Goal: Transaction & Acquisition: Book appointment/travel/reservation

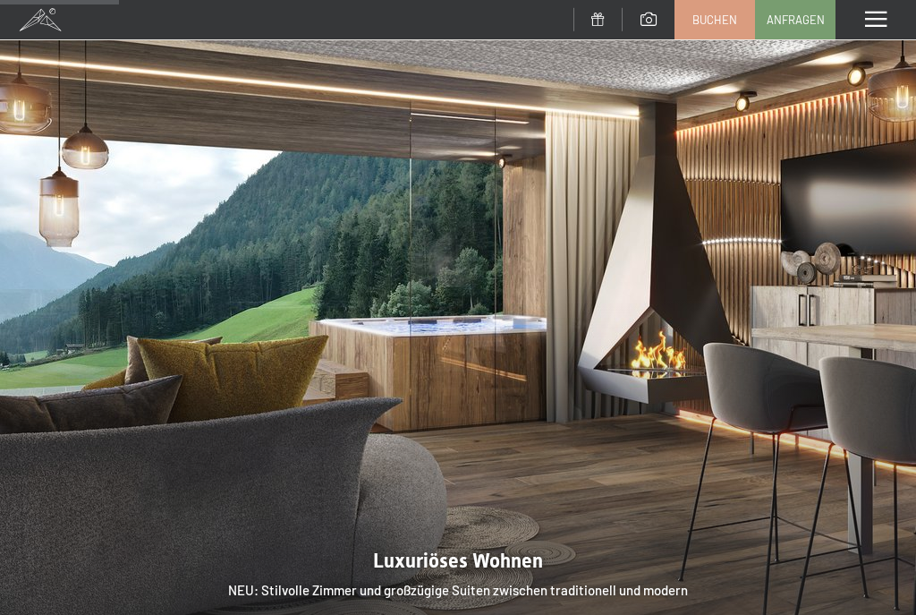
scroll to position [1364, 0]
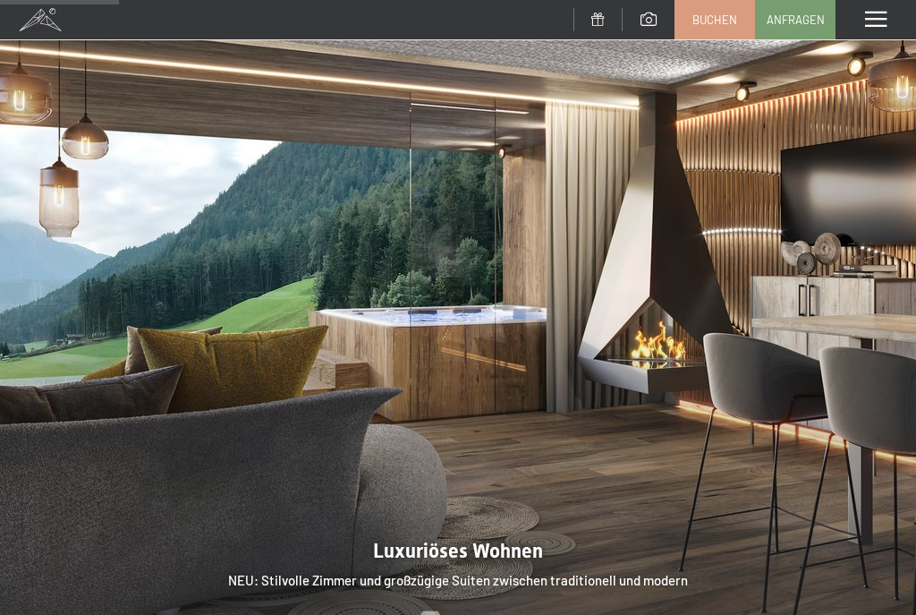
click at [468, 614] on span "Mehr dazu" at bounding box center [463, 625] width 74 height 20
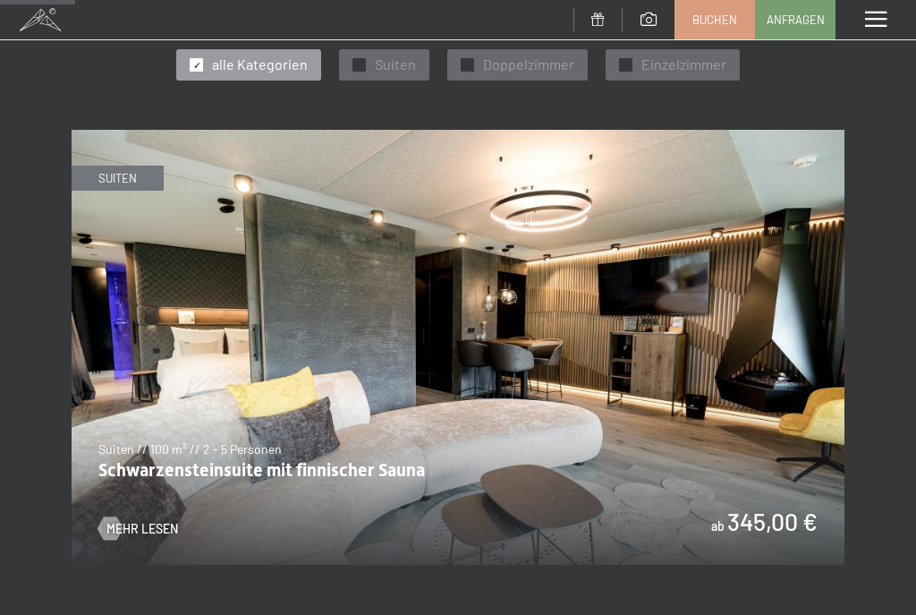
scroll to position [693, 0]
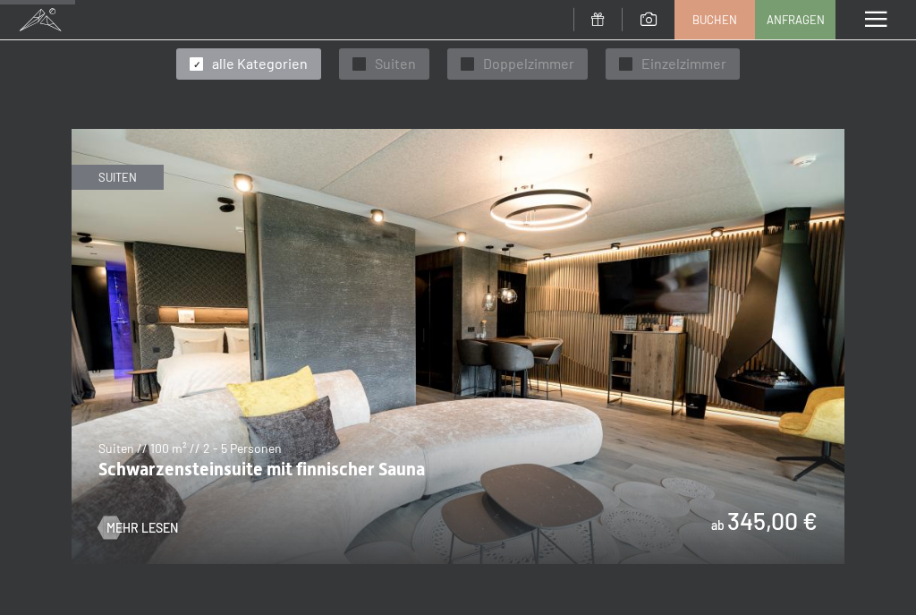
click at [123, 519] on span "Mehr Lesen" at bounding box center [142, 528] width 72 height 18
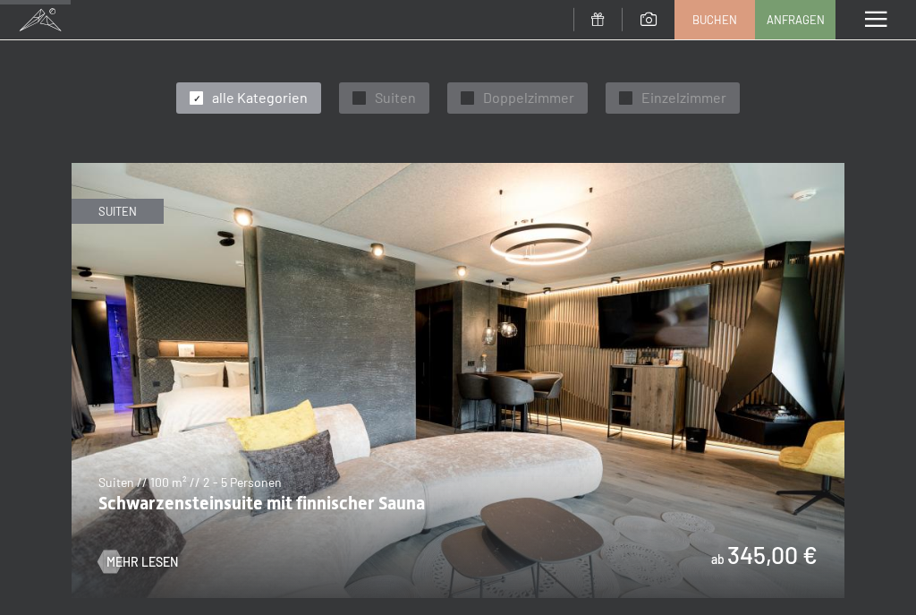
scroll to position [658, 0]
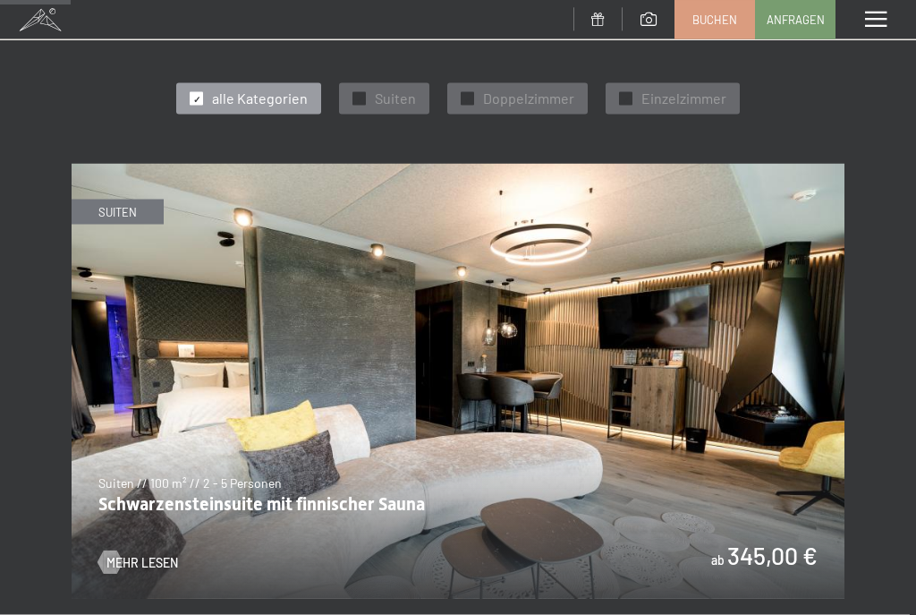
click at [119, 532] on img at bounding box center [458, 381] width 773 height 435
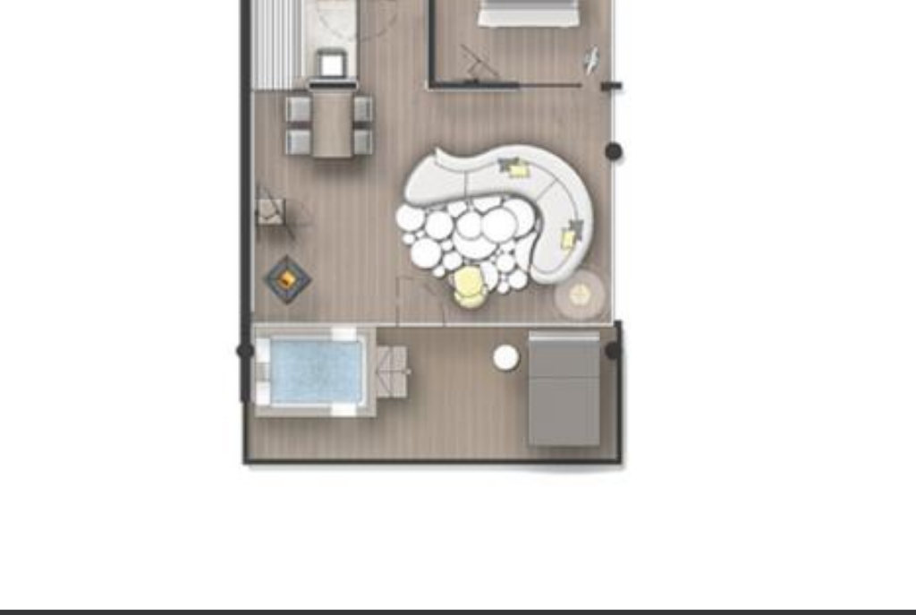
scroll to position [1072, 0]
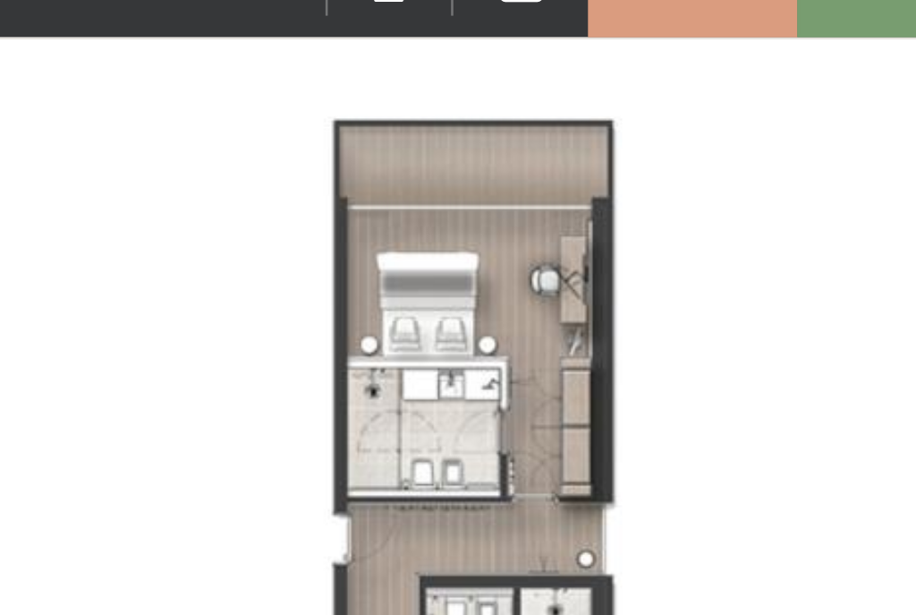
click at [179, 136] on img at bounding box center [458, 311] width 773 height 580
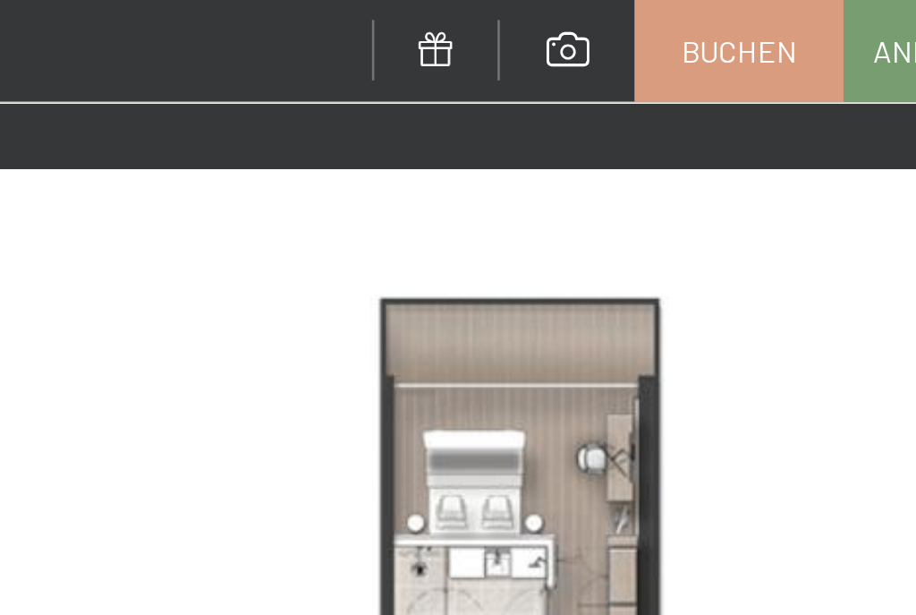
scroll to position [1025, 0]
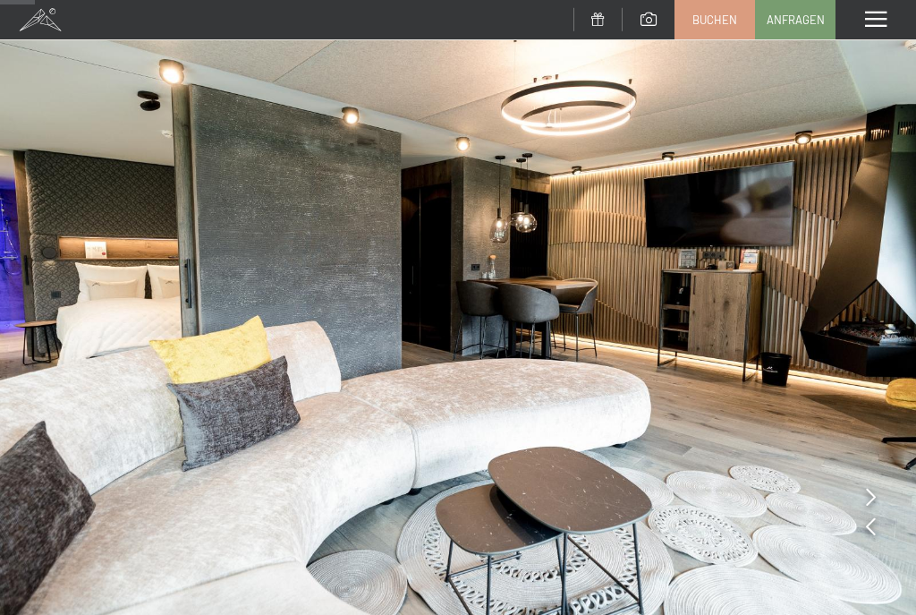
scroll to position [51, 0]
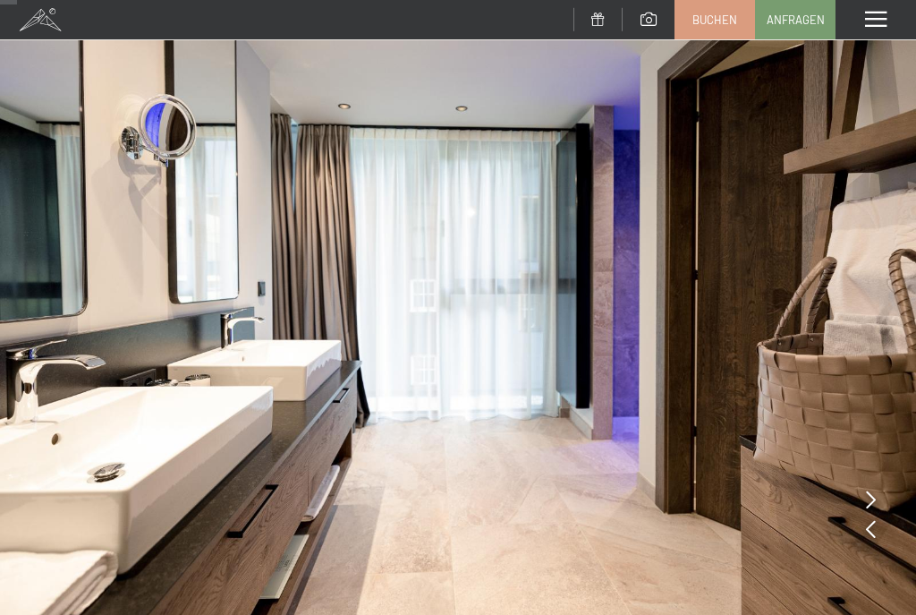
click at [871, 486] on img at bounding box center [458, 292] width 916 height 687
click at [872, 523] on icon at bounding box center [871, 529] width 10 height 18
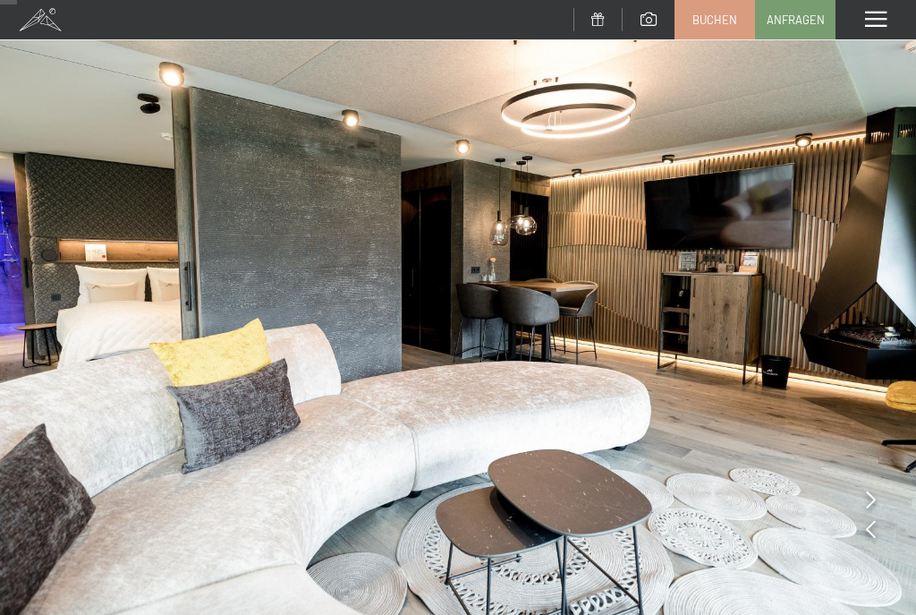
click at [886, 509] on img at bounding box center [458, 292] width 916 height 687
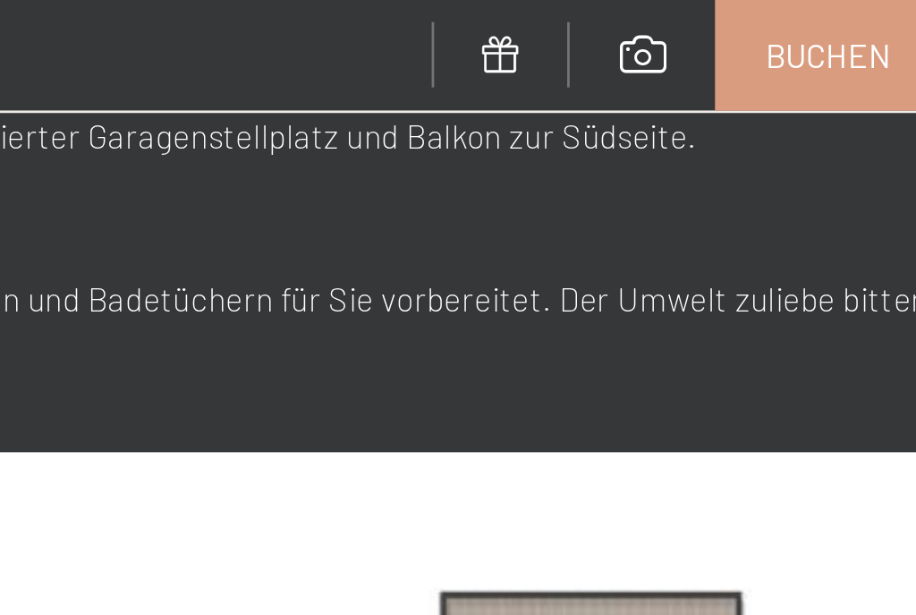
scroll to position [932, 0]
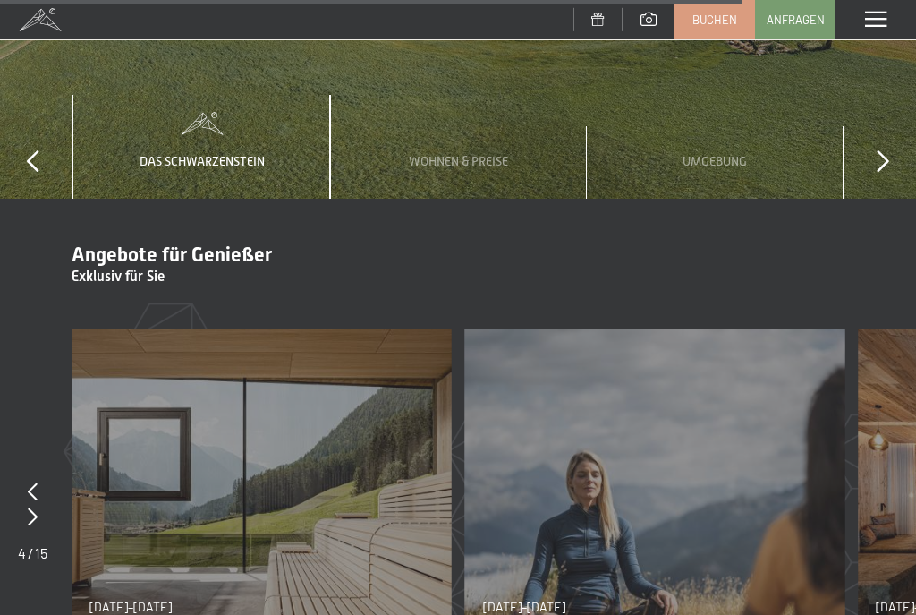
scroll to position [6834, 0]
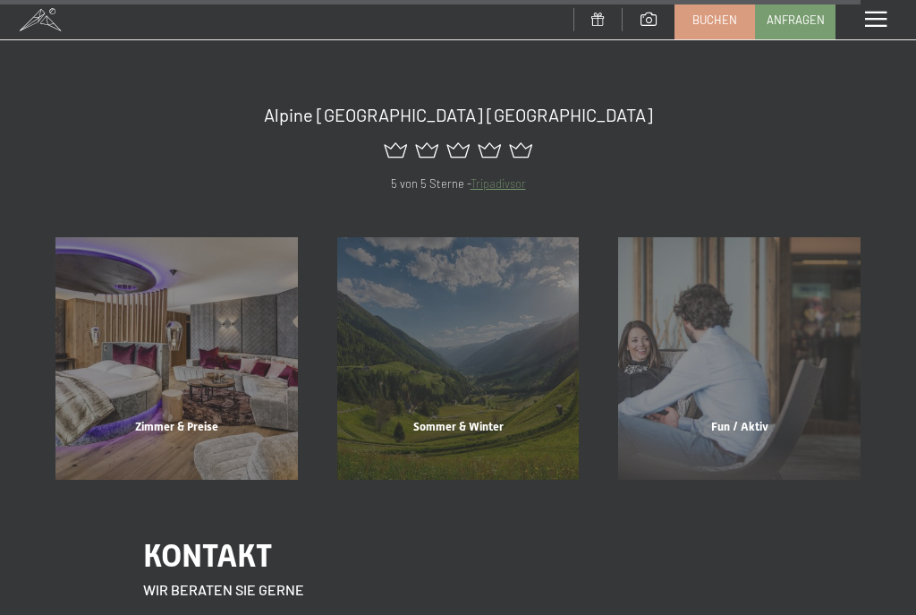
scroll to position [7990, 0]
click at [195, 262] on div "Zimmer & Preise Mehr erfahren" at bounding box center [177, 357] width 282 height 243
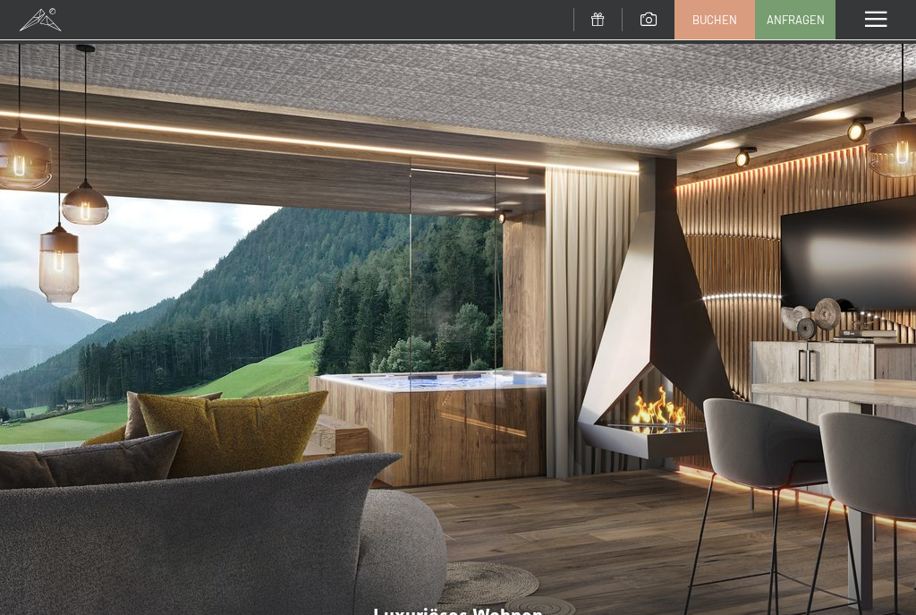
scroll to position [0, 0]
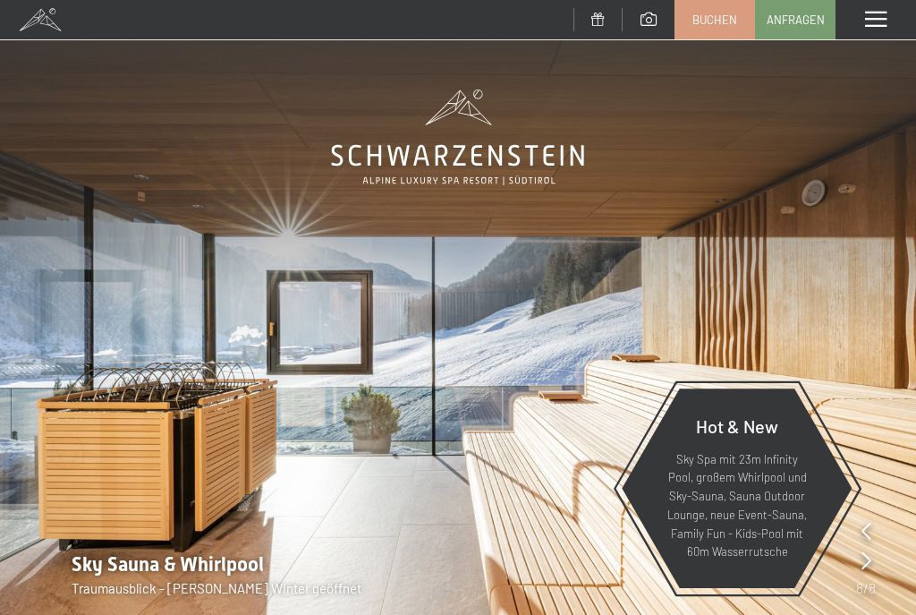
click at [467, 172] on icon at bounding box center [457, 137] width 253 height 96
click at [482, 130] on icon at bounding box center [457, 137] width 253 height 96
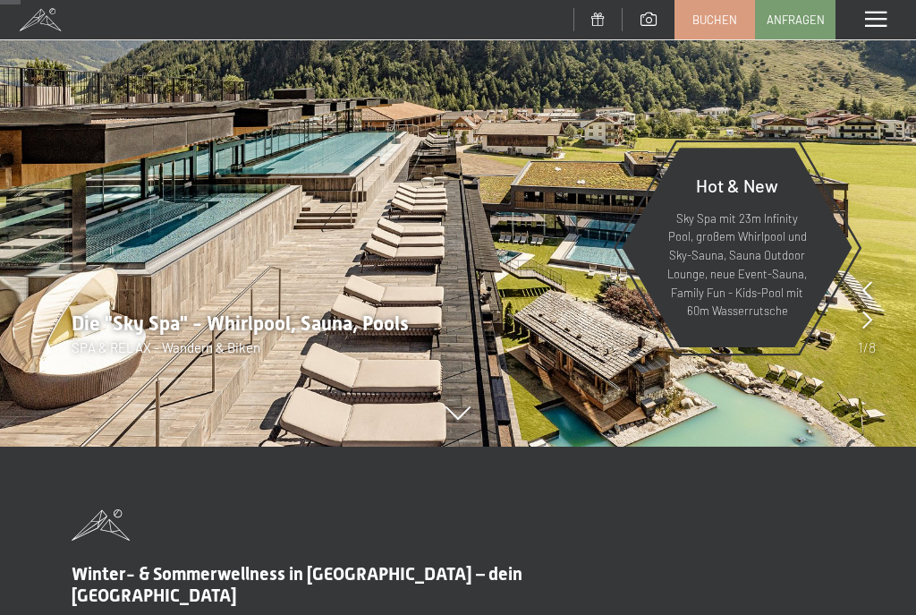
click at [746, 229] on p "Sky Spa mit 23m Infinity Pool, großem Whirlpool und Sky-Sauna, Sauna Outdoor Lo…" at bounding box center [737, 265] width 143 height 112
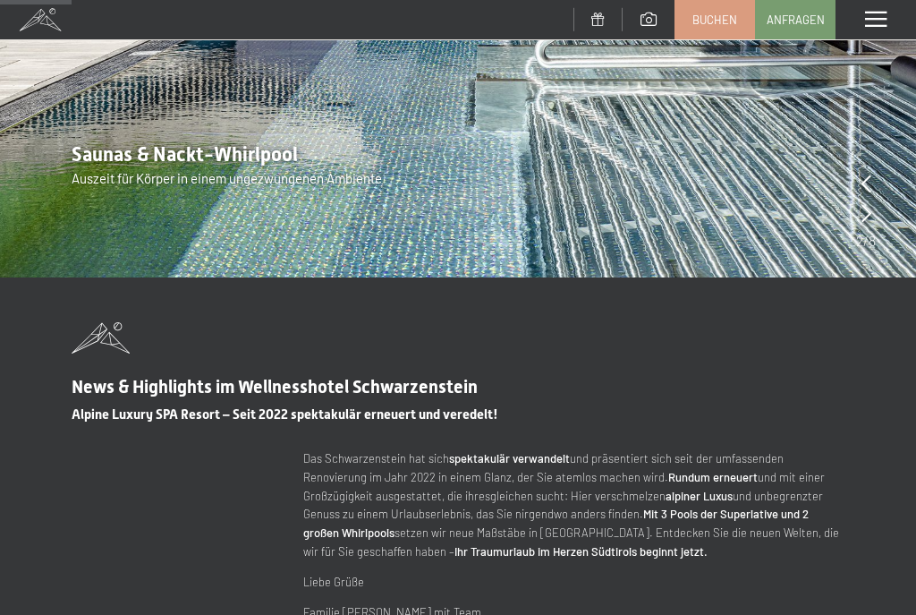
scroll to position [409, 0]
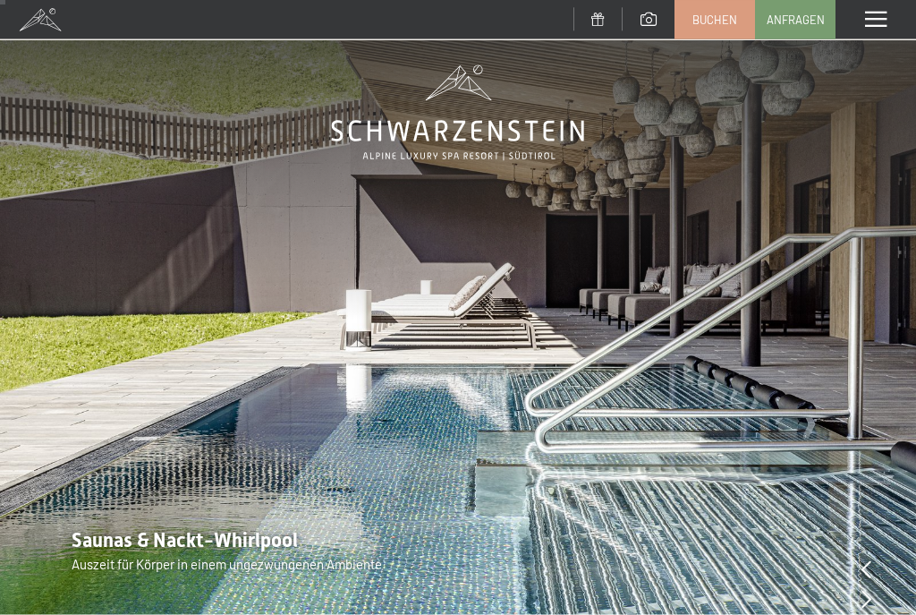
scroll to position [0, 0]
